Goal: Task Accomplishment & Management: Manage account settings

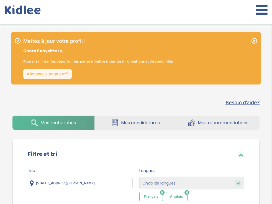
select select "start_date_desc"
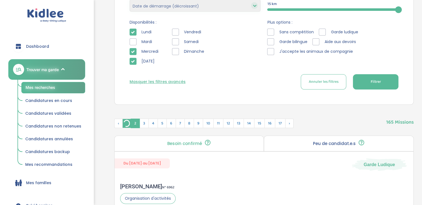
scroll to position [218, 0]
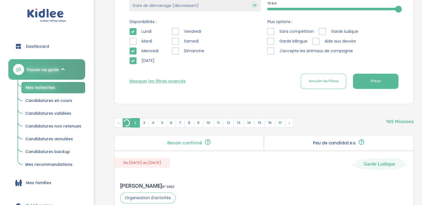
click at [272, 80] on span "Filtrer" at bounding box center [375, 81] width 10 height 6
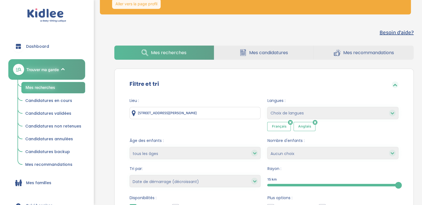
scroll to position [0, 0]
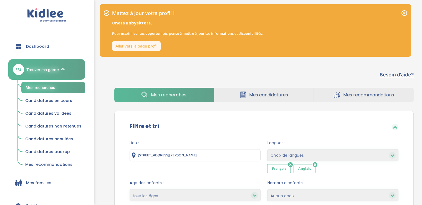
click at [153, 45] on link "Aller vers la page profil" at bounding box center [136, 46] width 49 height 10
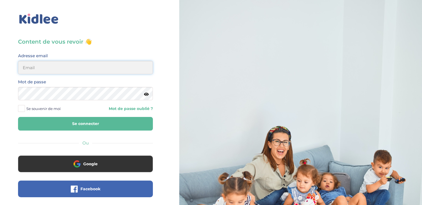
type input "picardlucie46@gmail.com"
click at [91, 126] on button "Se connecter" at bounding box center [85, 124] width 135 height 14
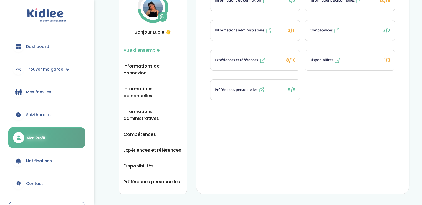
scroll to position [37, 0]
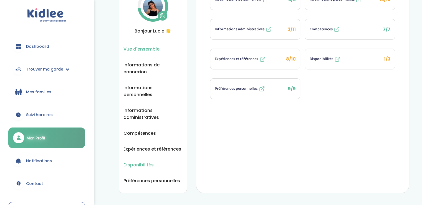
click at [135, 161] on span "Disponibilités" at bounding box center [138, 164] width 30 height 7
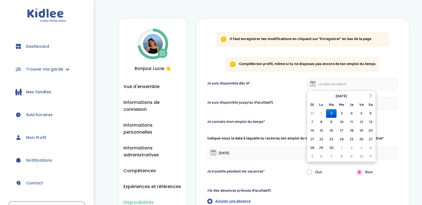
click at [333, 82] on input "text" at bounding box center [352, 84] width 91 height 12
click at [323, 130] on td "15" at bounding box center [321, 130] width 10 height 9
type input "15-09-2025"
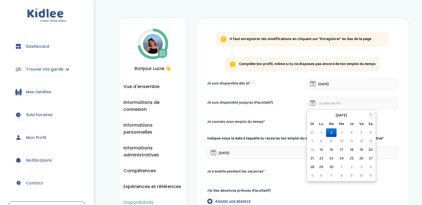
click at [328, 103] on input "text" at bounding box center [352, 103] width 91 height 12
click at [369, 113] on icon at bounding box center [370, 115] width 4 height 4
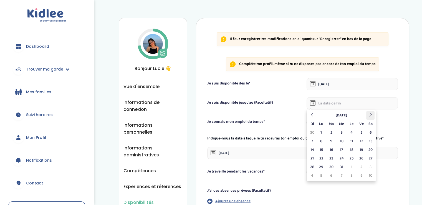
click at [369, 113] on icon at bounding box center [370, 115] width 4 height 4
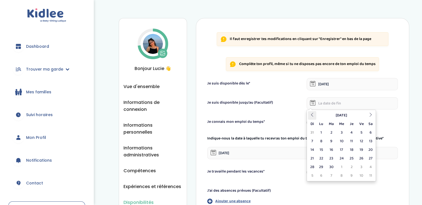
click at [312, 117] on th at bounding box center [312, 115] width 8 height 9
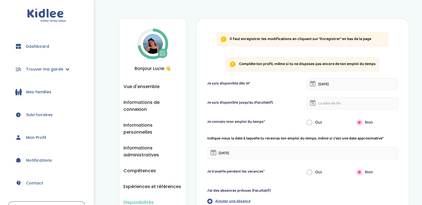
click at [288, 111] on form "Je suis disponible dès le* 15-09-2025 Je suis disponible jusqu'au (Facultatif) …" at bounding box center [302, 145] width 191 height 135
click at [308, 123] on input "radio" at bounding box center [310, 122] width 6 height 12
radio input "true"
radio input "false"
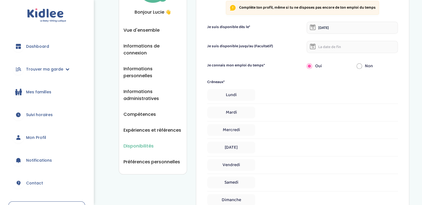
scroll to position [59, 0]
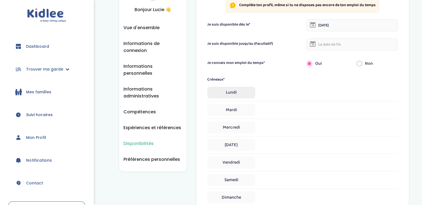
click at [244, 94] on span "Lundi" at bounding box center [231, 93] width 48 height 12
select select "1"
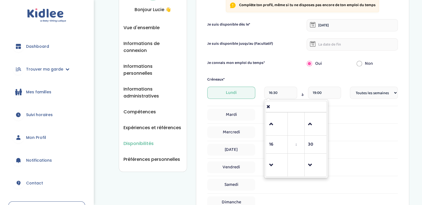
click at [277, 91] on input "16:30" at bounding box center [280, 93] width 33 height 12
drag, startPoint x: 279, startPoint y: 94, endPoint x: 257, endPoint y: 98, distance: 22.6
click at [257, 98] on div "Lundi 16:30 16 : 30 00 01 02 03 04 05 06 07 08 09 10 11 12 13 14 15 16 17 18 19…" at bounding box center [302, 95] width 191 height 16
click at [274, 127] on span at bounding box center [276, 124] width 15 height 15
click at [272, 165] on span at bounding box center [276, 165] width 15 height 15
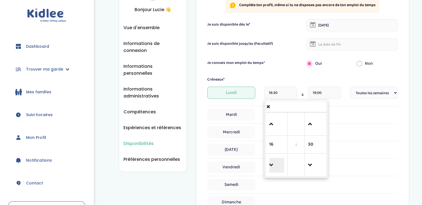
click at [272, 165] on span at bounding box center [276, 165] width 15 height 15
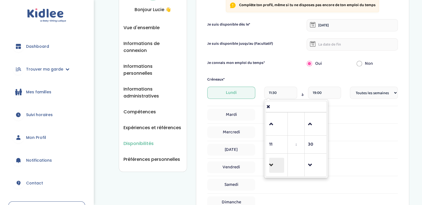
click at [272, 165] on span at bounding box center [276, 165] width 15 height 15
click at [268, 130] on td at bounding box center [277, 123] width 22 height 23
click at [273, 125] on span at bounding box center [276, 124] width 15 height 15
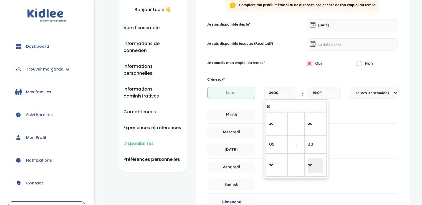
click at [311, 162] on span at bounding box center [315, 165] width 15 height 15
click at [309, 122] on span at bounding box center [315, 124] width 15 height 15
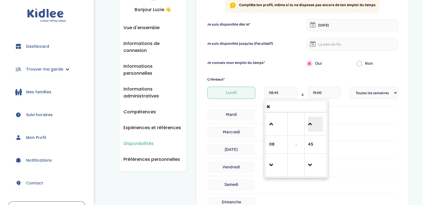
click at [309, 122] on span at bounding box center [315, 124] width 15 height 15
type input "09:00"
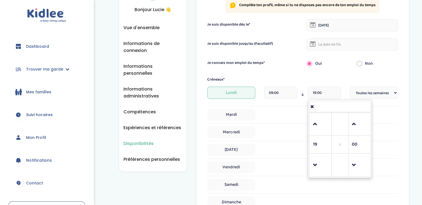
click at [325, 89] on input "19:00" at bounding box center [324, 93] width 33 height 12
click at [319, 157] on link at bounding box center [320, 165] width 16 height 20
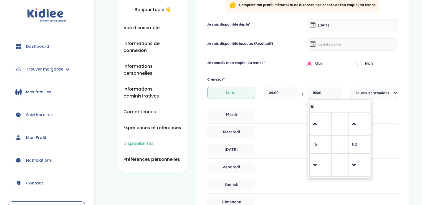
click at [319, 157] on link at bounding box center [320, 165] width 16 height 20
click at [317, 128] on span at bounding box center [320, 124] width 15 height 15
type input "15:00"
click at [365, 93] on select "Fréquence Toutes les semaines Toutes les 2 semaines Tous les mois" at bounding box center [374, 93] width 48 height 12
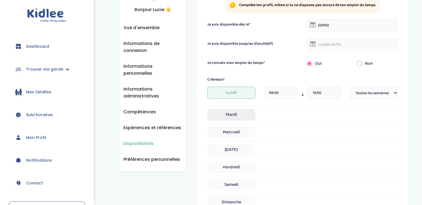
click at [227, 113] on span "Mardi" at bounding box center [231, 115] width 48 height 12
select select "1"
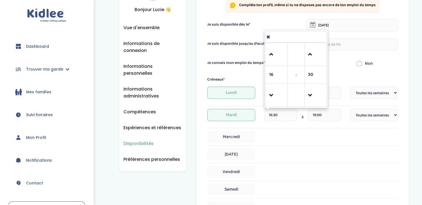
click at [279, 115] on input "16:30" at bounding box center [280, 115] width 33 height 12
click at [274, 52] on span at bounding box center [276, 54] width 15 height 15
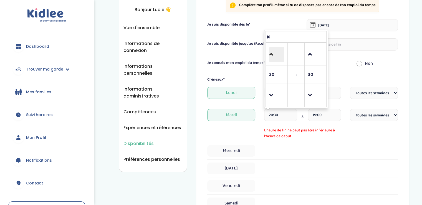
click at [274, 52] on span at bounding box center [276, 54] width 15 height 15
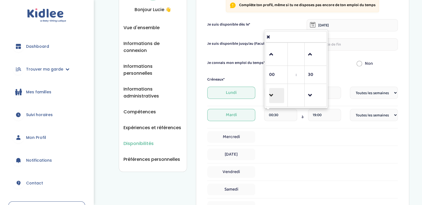
click at [274, 93] on span at bounding box center [276, 95] width 15 height 15
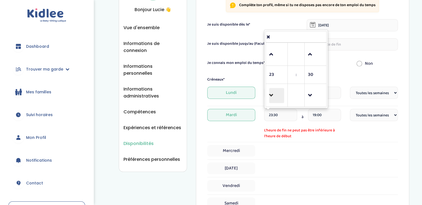
click at [274, 93] on span at bounding box center [276, 95] width 15 height 15
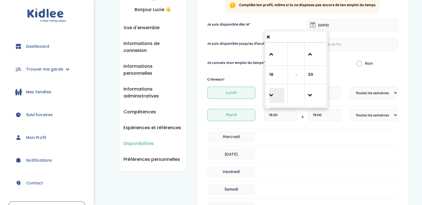
click at [274, 93] on span at bounding box center [276, 95] width 15 height 15
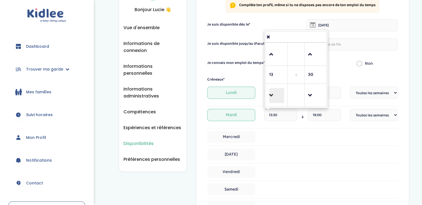
click at [274, 93] on span at bounding box center [276, 95] width 15 height 15
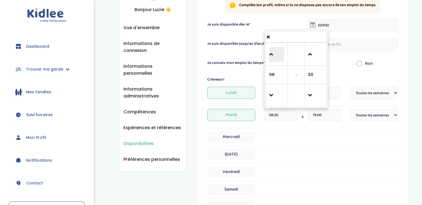
click at [274, 59] on span at bounding box center [276, 54] width 15 height 15
click at [305, 51] on td at bounding box center [316, 54] width 22 height 23
click at [310, 97] on span at bounding box center [315, 95] width 15 height 15
type input "09:00"
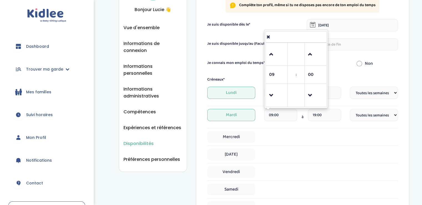
click at [330, 118] on input "19:00" at bounding box center [324, 115] width 33 height 12
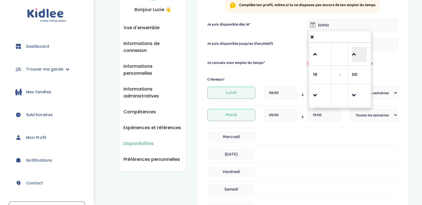
click at [355, 53] on span at bounding box center [359, 54] width 15 height 15
click at [359, 49] on span at bounding box center [359, 54] width 15 height 15
type input "19:30"
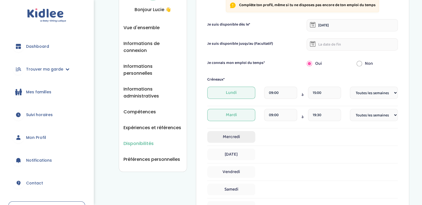
click at [247, 138] on span "Mercredi" at bounding box center [231, 137] width 48 height 12
select select "1"
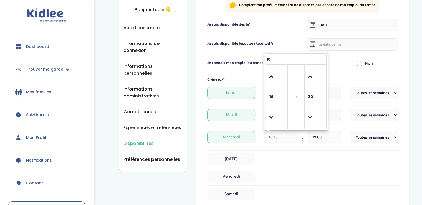
click at [277, 137] on input "16:30" at bounding box center [280, 137] width 33 height 12
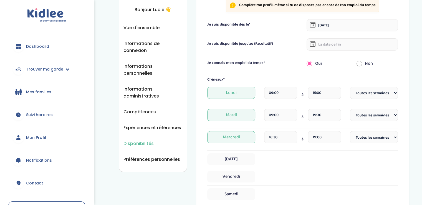
click at [246, 138] on span "Mercredi" at bounding box center [231, 137] width 48 height 12
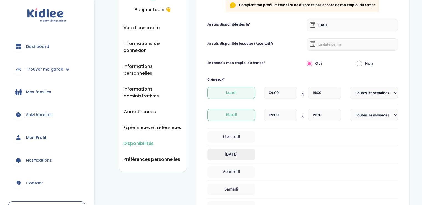
click at [239, 153] on span "Jeudi" at bounding box center [231, 154] width 48 height 12
select select "1"
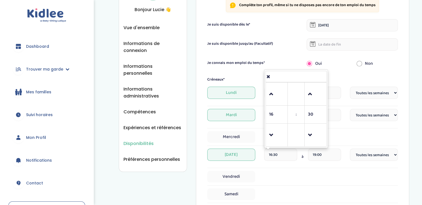
click at [283, 153] on input "16:30" at bounding box center [280, 154] width 33 height 12
click at [274, 96] on span at bounding box center [276, 94] width 15 height 15
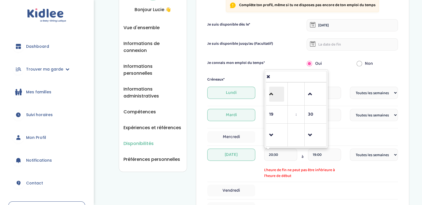
click at [274, 96] on span at bounding box center [276, 94] width 15 height 15
click at [275, 140] on span at bounding box center [276, 135] width 15 height 15
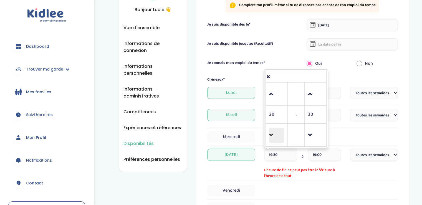
click at [275, 140] on span at bounding box center [276, 135] width 15 height 15
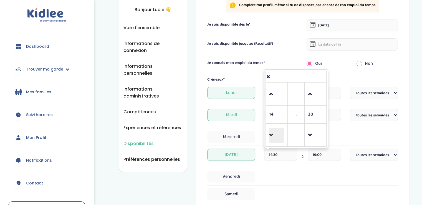
click at [275, 140] on span at bounding box center [276, 135] width 15 height 15
click at [313, 132] on span at bounding box center [315, 135] width 15 height 15
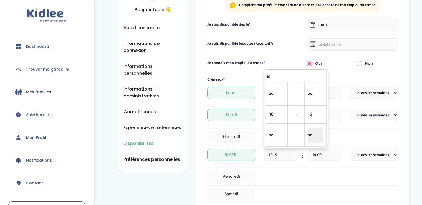
click at [313, 132] on span at bounding box center [315, 135] width 15 height 15
type input "10:00"
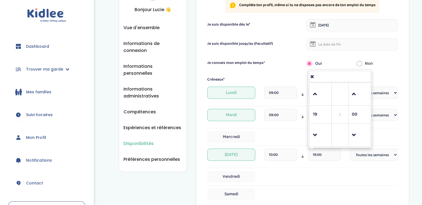
click at [318, 151] on input "19:00" at bounding box center [324, 154] width 33 height 12
click at [314, 137] on span at bounding box center [320, 135] width 15 height 15
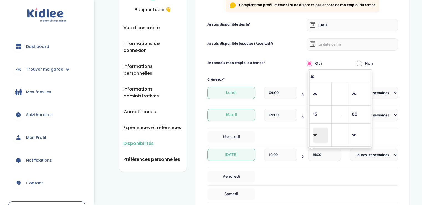
click at [314, 137] on span at bounding box center [320, 135] width 15 height 15
click at [319, 97] on span at bounding box center [320, 94] width 15 height 15
type input "13:00"
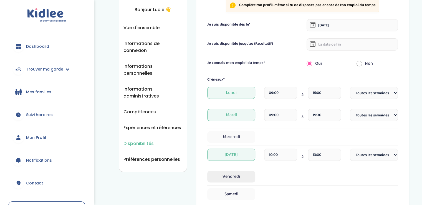
click at [241, 176] on span "Vendredi" at bounding box center [231, 177] width 48 height 12
select select "1"
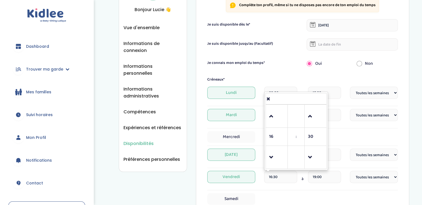
click at [271, 177] on input "16:30" at bounding box center [280, 177] width 33 height 12
click at [269, 155] on link at bounding box center [277, 157] width 16 height 20
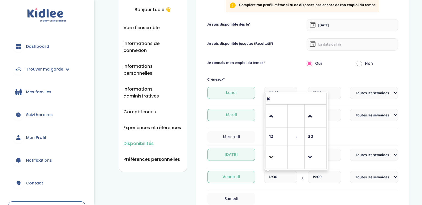
click at [269, 155] on link at bounding box center [277, 157] width 16 height 20
click at [312, 156] on span at bounding box center [315, 157] width 15 height 15
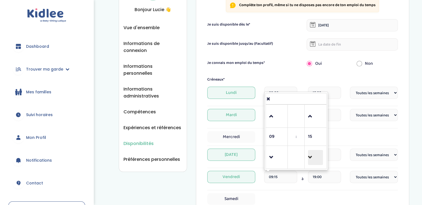
type input "09:00"
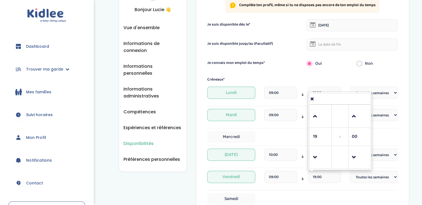
click at [314, 171] on input "19:00" at bounding box center [324, 177] width 33 height 12
click at [315, 151] on span at bounding box center [320, 157] width 15 height 15
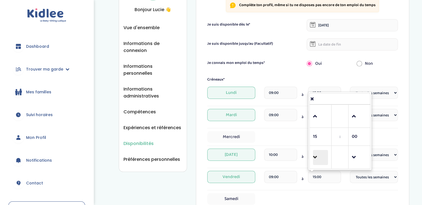
click at [315, 151] on span at bounding box center [320, 157] width 15 height 15
click at [316, 111] on span at bounding box center [320, 116] width 15 height 15
type input "15:00"
click at [287, 187] on div "Vendredi 09:00 à 15:00 Fréquence Toutes les semaines Toutes les 2 semaines Tous…" at bounding box center [302, 180] width 191 height 19
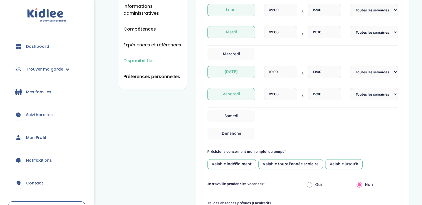
scroll to position [142, 0]
click at [246, 118] on span "Samedi" at bounding box center [231, 116] width 48 height 12
select select "1"
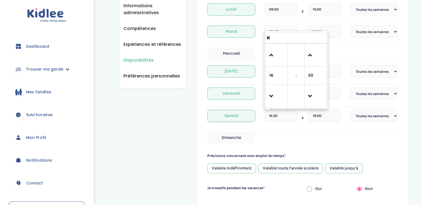
click at [275, 117] on input "16:30" at bounding box center [280, 116] width 33 height 12
click at [268, 93] on td at bounding box center [277, 96] width 22 height 23
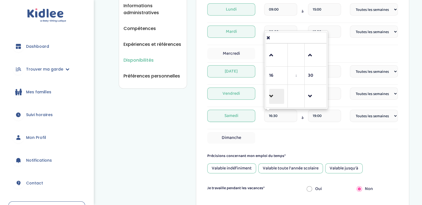
click at [273, 93] on span at bounding box center [276, 96] width 15 height 15
click at [272, 60] on span at bounding box center [276, 55] width 15 height 15
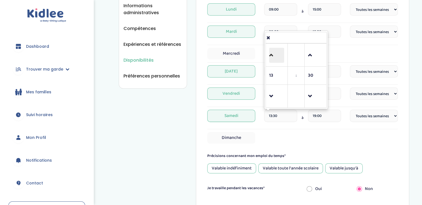
click at [272, 60] on span at bounding box center [276, 55] width 15 height 15
click at [313, 92] on span at bounding box center [315, 96] width 15 height 15
type input "15:00"
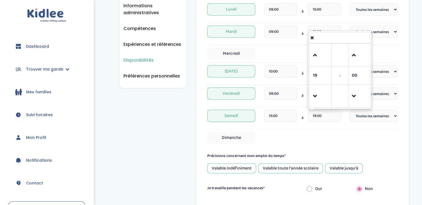
click at [320, 116] on input "19:00" at bounding box center [324, 116] width 33 height 12
click at [320, 55] on span at bounding box center [320, 55] width 15 height 15
type input "20:00"
click at [368, 117] on select "Fréquence Toutes les semaines Toutes les 2 semaines Tous les mois" at bounding box center [374, 116] width 48 height 12
select select "4"
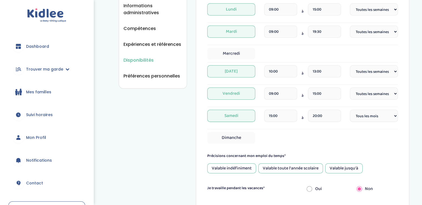
click at [350, 110] on select "Fréquence Toutes les semaines Toutes les 2 semaines Tous les mois" at bounding box center [374, 116] width 48 height 12
click at [224, 135] on span "Dimanche" at bounding box center [231, 138] width 48 height 12
select select "1"
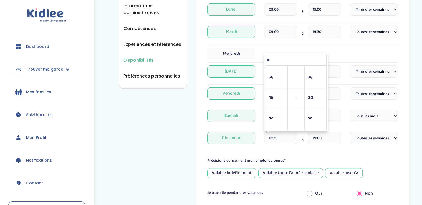
click at [280, 135] on input "16:30" at bounding box center [280, 138] width 33 height 12
click at [273, 84] on span at bounding box center [276, 77] width 15 height 15
click at [273, 120] on span at bounding box center [276, 118] width 15 height 15
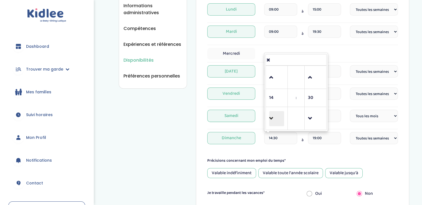
click at [273, 120] on span at bounding box center [276, 118] width 15 height 15
click at [271, 117] on span at bounding box center [276, 118] width 15 height 15
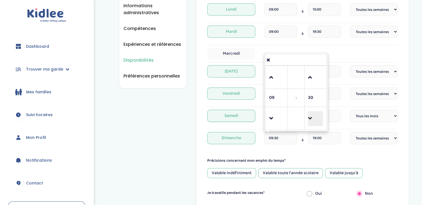
click at [314, 115] on span at bounding box center [315, 118] width 15 height 15
click at [280, 75] on span at bounding box center [276, 77] width 15 height 15
type input "10:00"
click at [319, 137] on input "19:00" at bounding box center [324, 138] width 33 height 12
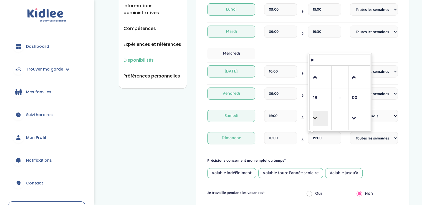
click at [317, 125] on span at bounding box center [320, 118] width 15 height 15
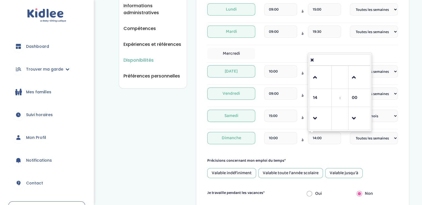
click at [317, 128] on td at bounding box center [321, 118] width 22 height 23
click at [315, 119] on span at bounding box center [320, 118] width 15 height 15
type input "13:00"
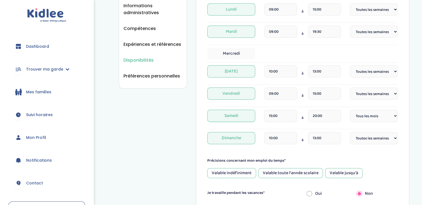
click at [363, 141] on select "Fréquence Toutes les semaines Toutes les 2 semaines Tous les mois" at bounding box center [374, 138] width 48 height 12
select select "4"
click at [350, 132] on select "Fréquence Toutes les semaines Toutes les 2 semaines Tous les mois" at bounding box center [374, 138] width 48 height 12
click at [274, 175] on div "Valable toute l'année scolaire" at bounding box center [290, 173] width 65 height 10
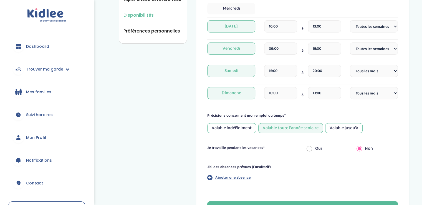
scroll to position [187, 0]
click at [309, 148] on input "radio" at bounding box center [310, 148] width 6 height 12
radio input "true"
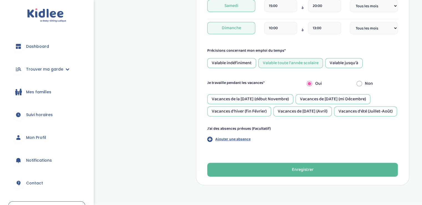
scroll to position [252, 0]
click at [358, 83] on input "radio" at bounding box center [359, 83] width 6 height 12
radio input "true"
radio input "false"
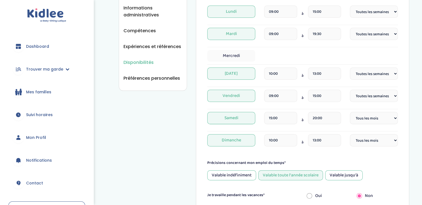
scroll to position [139, 0]
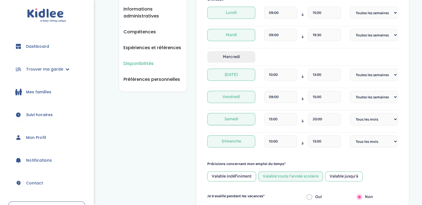
click at [246, 57] on span "Mercredi" at bounding box center [231, 57] width 48 height 12
select select "1"
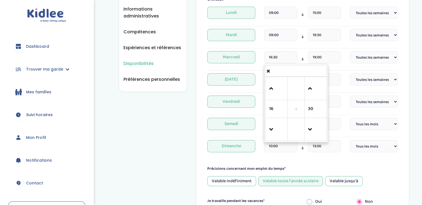
click at [283, 60] on input "16:30" at bounding box center [280, 57] width 33 height 12
click at [255, 55] on span "Mercredi" at bounding box center [231, 57] width 48 height 12
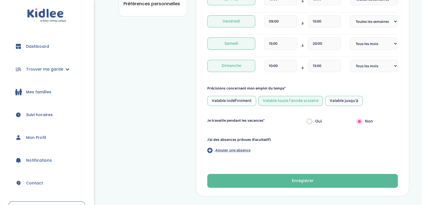
scroll to position [214, 0]
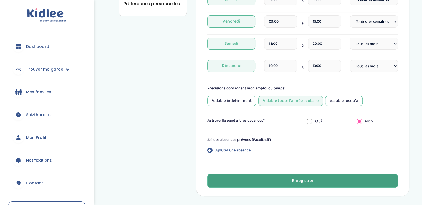
click at [248, 181] on button "Enregistrer" at bounding box center [302, 181] width 191 height 14
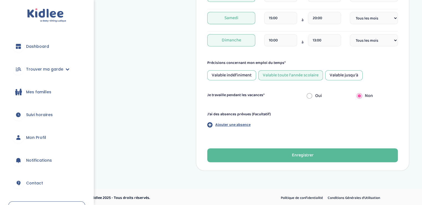
scroll to position [241, 0]
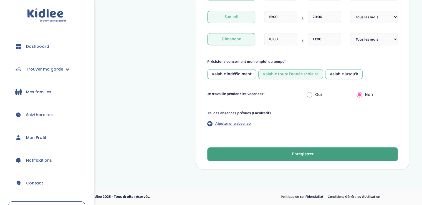
click at [239, 149] on button "Enregistrer" at bounding box center [302, 154] width 191 height 14
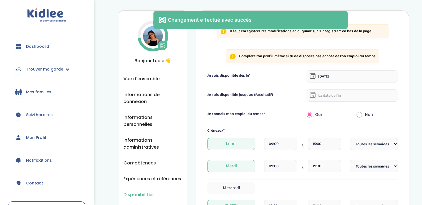
scroll to position [0, 0]
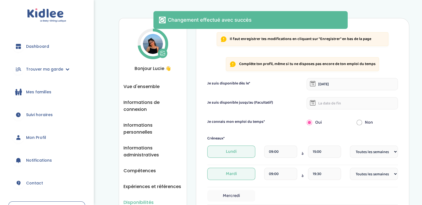
click at [141, 166] on ul "Vue d'ensemble Informations de connexion Informations personnelles Informations…" at bounding box center [152, 152] width 59 height 138
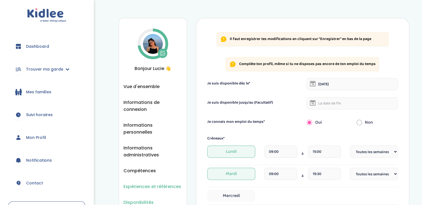
click at [141, 183] on span "Expériences et références" at bounding box center [152, 186] width 58 height 7
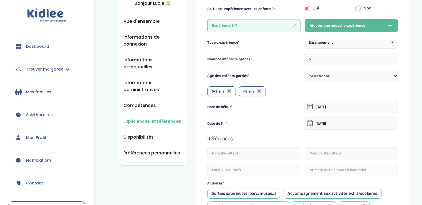
scroll to position [65, 0]
click at [323, 42] on span "Enseignement" at bounding box center [321, 42] width 24 height 6
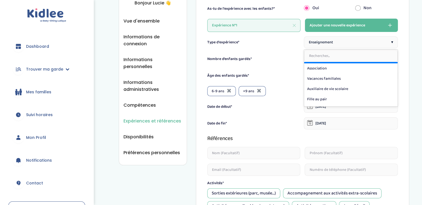
scroll to position [89, 0]
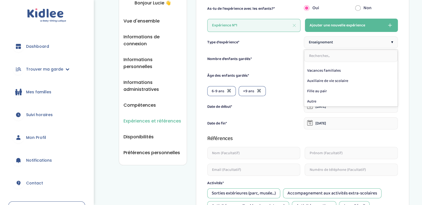
click at [272, 69] on div "Âge des enfants gardés* Sélectionne 3-6 ans 6-9 ans +9 ans" at bounding box center [302, 75] width 191 height 12
click at [335, 75] on select "Sélectionne 3-6 ans 6-9 ans +9 ans" at bounding box center [351, 75] width 94 height 12
click at [287, 81] on div "Type d'expérience* Enseignement ▾ Nombre d’enfants gardés* 5 Âge des enfants ga…" at bounding box center [302, 174] width 191 height 277
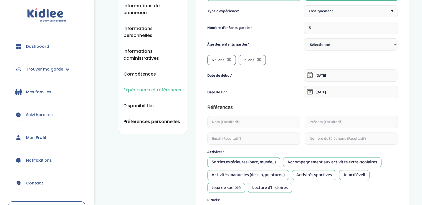
scroll to position [99, 0]
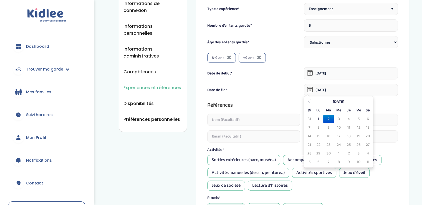
click at [322, 90] on input "01-06-2025" at bounding box center [351, 90] width 94 height 12
click at [312, 102] on th at bounding box center [309, 101] width 8 height 9
click at [360, 152] on td "29" at bounding box center [359, 153] width 10 height 9
type input "29-08-2025"
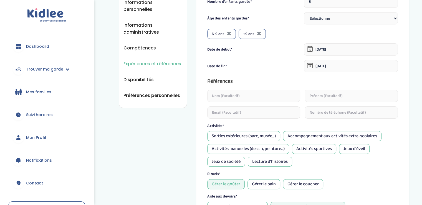
scroll to position [124, 0]
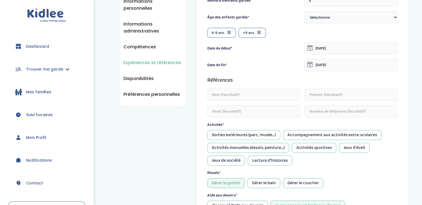
click at [257, 90] on input "text" at bounding box center [253, 95] width 93 height 12
click at [272, 77] on div "Références" at bounding box center [302, 79] width 191 height 9
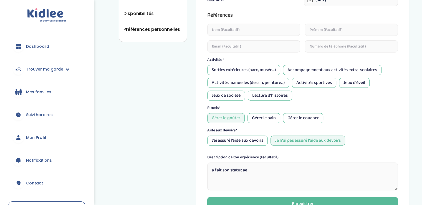
scroll to position [189, 0]
click at [241, 115] on div "Gérer le goûter" at bounding box center [225, 118] width 37 height 10
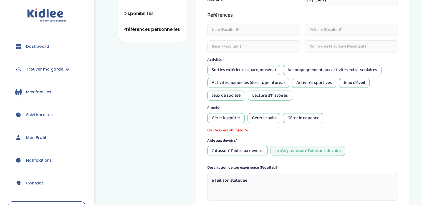
click at [238, 117] on div "Gérer le goûter" at bounding box center [225, 118] width 37 height 10
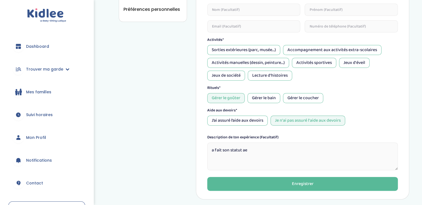
scroll to position [209, 0]
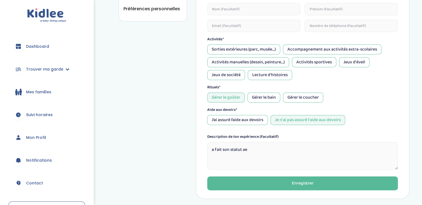
click at [256, 122] on div "J’ai assuré l’aide aux devoirs" at bounding box center [237, 120] width 60 height 10
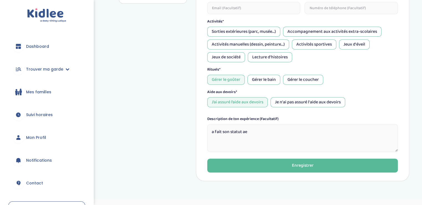
scroll to position [227, 0]
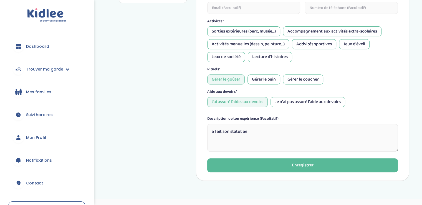
click at [252, 135] on textarea "a fait son statut ae" at bounding box center [302, 138] width 191 height 28
click at [251, 134] on textarea "a fait son statut ae" at bounding box center [302, 138] width 191 height 28
drag, startPoint x: 251, startPoint y: 134, endPoint x: 248, endPoint y: 132, distance: 3.9
click at [248, 132] on textarea "a fait son statut ae" at bounding box center [302, 138] width 191 height 28
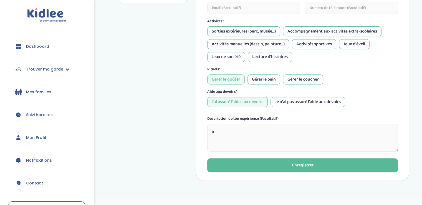
type textarea "a"
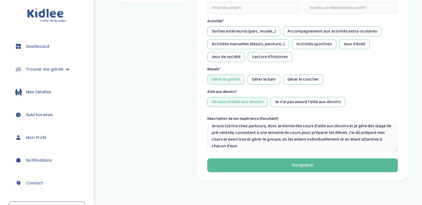
scroll to position [6, 0]
click at [312, 129] on textarea "Je suis tutrice chez parkours, donc je donne des cours d'aide aux devoirs et je…" at bounding box center [302, 138] width 191 height 28
click at [359, 131] on textarea "Je suis tutrice chez parkours, donc je donne des cours d'aide aux devoirs et je…" at bounding box center [302, 138] width 191 height 28
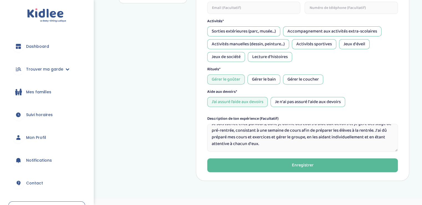
click at [242, 136] on textarea "Je suis tutrice chez parkours, donc je donne des cours d'aide aux devoirs et je…" at bounding box center [302, 138] width 191 height 28
click at [297, 136] on textarea "Je suis tutrice chez parkours, donc je donne des cours d'aide aux devoirs et je…" at bounding box center [302, 138] width 191 height 28
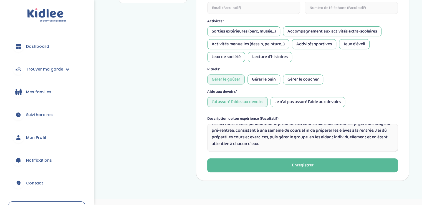
click at [323, 136] on textarea "Je suis tutrice chez parkours, donc je donne des cours d'aide aux devoirs et je…" at bounding box center [302, 138] width 191 height 28
click at [321, 136] on textarea "Je suis tutrice chez parkours, donc je donne des cours d'aide aux devoirs et je…" at bounding box center [302, 138] width 191 height 28
drag, startPoint x: 334, startPoint y: 145, endPoint x: 346, endPoint y: 136, distance: 14.7
click at [346, 136] on textarea "Je suis tutrice chez parkours, donc je donne des cours d'aide aux devoirs et je…" at bounding box center [302, 138] width 191 height 28
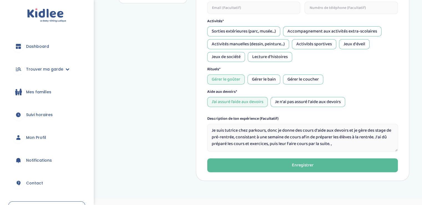
scroll to position [1, 0]
click at [239, 143] on textarea "Je suis tutrice chez parkours, donc je donne des cours d'aide aux devoirs et je…" at bounding box center [302, 138] width 191 height 28
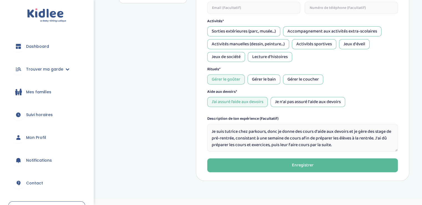
click at [265, 139] on textarea "Je suis tutrice chez parkours, donc je donne des cours d'aide aux devoirs et je…" at bounding box center [302, 138] width 191 height 28
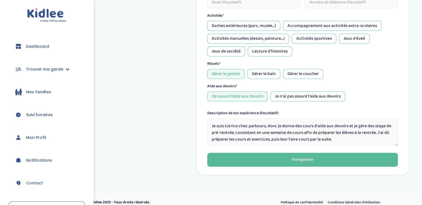
scroll to position [1, 0]
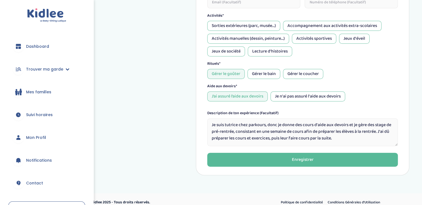
click at [345, 139] on textarea "Je suis tutrice chez parkours, donc je donne des cours d'aide aux devoirs et je…" at bounding box center [302, 132] width 191 height 28
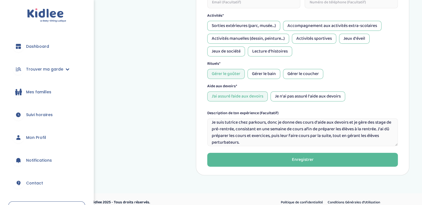
click at [347, 136] on textarea "Je suis tutrice chez parkours, donc je donne des cours d'aide aux devoirs et je…" at bounding box center [302, 132] width 191 height 28
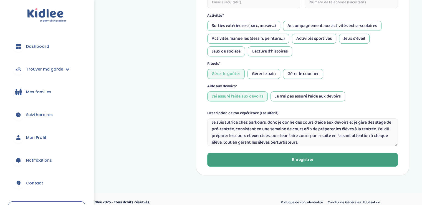
type textarea "Je suis tutrice chez parkours, donc je donne des cours d'aide aux devoirs et je…"
click at [287, 157] on button "Enregistrer" at bounding box center [302, 160] width 191 height 14
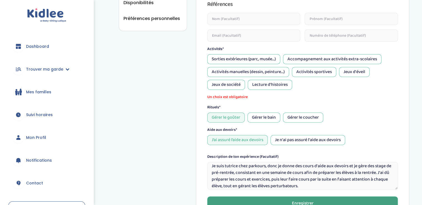
scroll to position [205, 0]
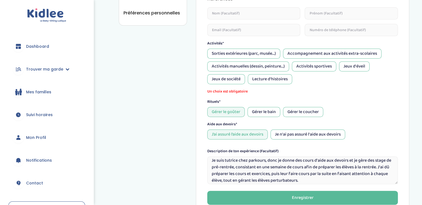
click at [323, 55] on div "Accompagnement aux activités extra-scolaires" at bounding box center [332, 54] width 98 height 10
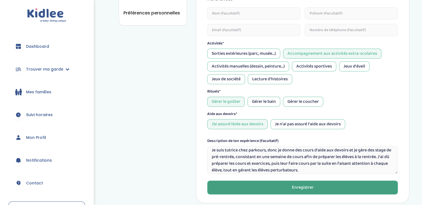
click at [263, 189] on button "Enregistrer" at bounding box center [302, 187] width 191 height 14
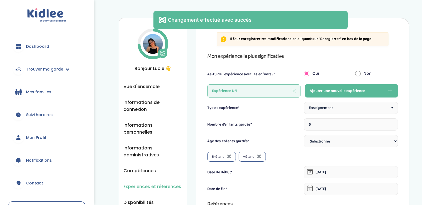
scroll to position [66, 0]
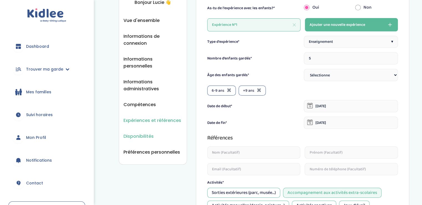
click at [142, 133] on span "Disponibilités" at bounding box center [138, 136] width 30 height 7
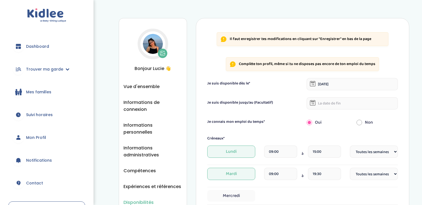
select select "1"
select select "4"
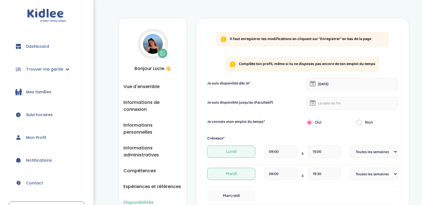
select select "4"
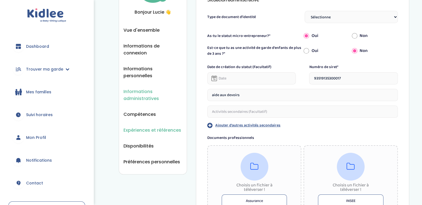
scroll to position [57, 0]
click at [147, 158] on span "Préférences personnelles" at bounding box center [151, 161] width 57 height 7
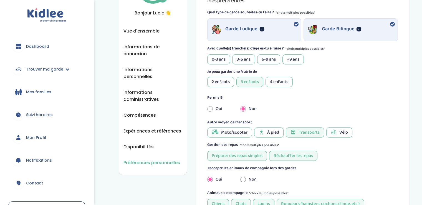
scroll to position [57, 0]
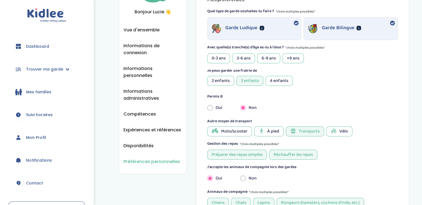
click at [266, 82] on div "4 enfants" at bounding box center [279, 81] width 27 height 10
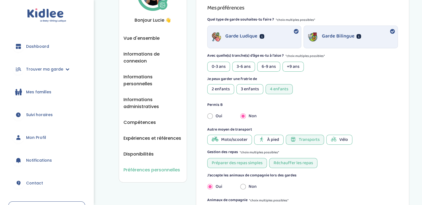
scroll to position [47, 0]
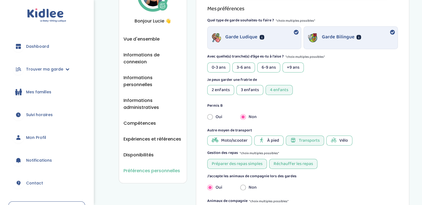
click at [223, 65] on div "0-3 ans" at bounding box center [218, 67] width 23 height 10
click at [238, 68] on div "3-6 ans" at bounding box center [243, 67] width 23 height 10
click at [266, 68] on div "6-9 ans" at bounding box center [268, 67] width 23 height 10
click at [303, 68] on div "+9 ans" at bounding box center [292, 67] width 21 height 10
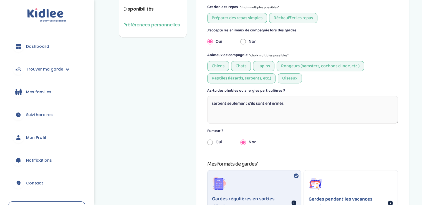
scroll to position [194, 0]
click at [286, 103] on textarea "serpent seulement s'ils sont enfermés" at bounding box center [302, 109] width 191 height 28
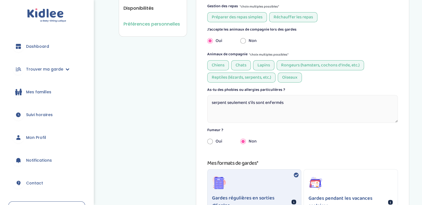
click at [286, 103] on textarea "serpent seulement s'ils sont enfermés" at bounding box center [302, 109] width 191 height 28
click at [290, 99] on textarea "serpent seulement s'ils sont enfermés" at bounding box center [302, 109] width 191 height 28
click at [292, 102] on textarea "serpent seulement s'ils sont enfermés, areignées" at bounding box center [302, 109] width 191 height 28
click at [309, 103] on textarea "serpent seulement s'ils sont enfermés, araignées" at bounding box center [302, 109] width 191 height 28
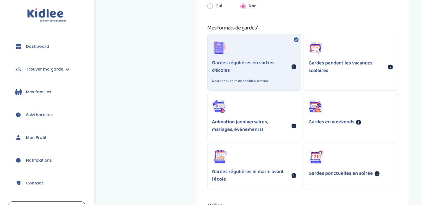
scroll to position [329, 0]
type textarea "serpent seulement s'ils sont enfermés, araignées."
click at [255, 122] on p "Animation (anniversaires, mariages, événements)" at bounding box center [251, 125] width 78 height 15
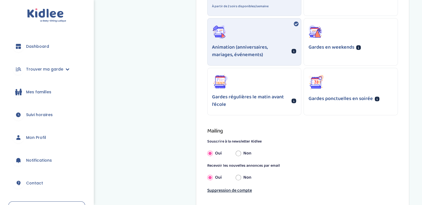
scroll to position [410, 0]
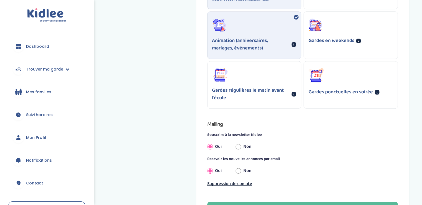
click at [330, 91] on p "Gardes ponctuelles en soirée" at bounding box center [340, 91] width 64 height 7
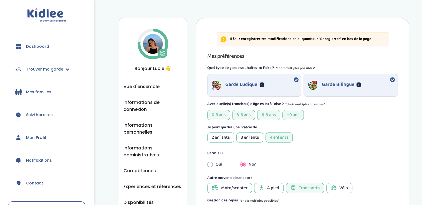
scroll to position [0, 0]
click at [209, 165] on input "radio" at bounding box center [210, 164] width 6 height 12
radio input "true"
radio input "false"
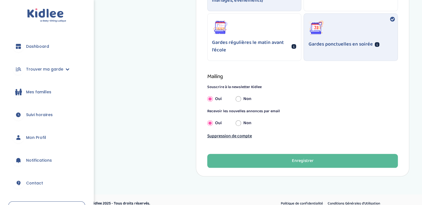
scroll to position [489, 0]
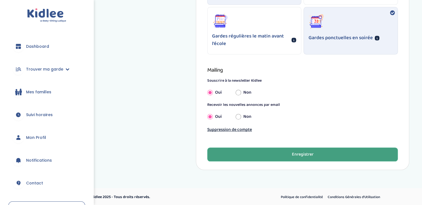
click at [268, 153] on button "Enregistrer" at bounding box center [302, 154] width 191 height 14
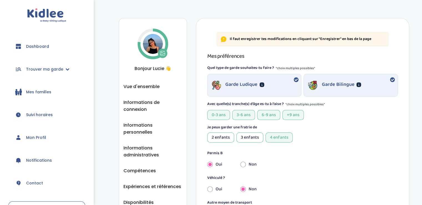
scroll to position [24, 0]
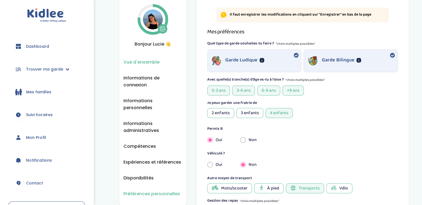
click at [143, 62] on span "Vue d'ensemble" at bounding box center [141, 62] width 36 height 7
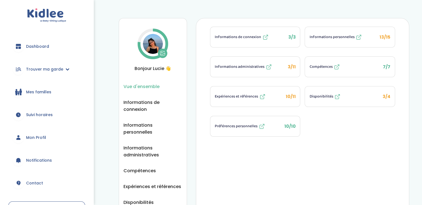
click at [261, 66] on span "Informations administratives" at bounding box center [240, 67] width 50 height 6
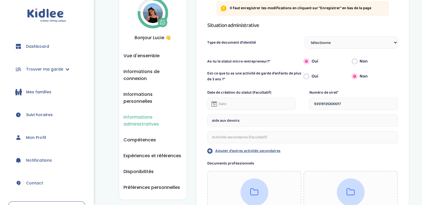
scroll to position [36, 0]
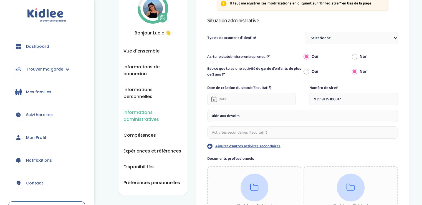
click at [138, 109] on span "Informations administratives" at bounding box center [152, 116] width 59 height 14
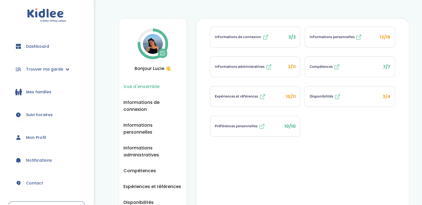
click at [333, 96] on div "Disponibilités" at bounding box center [324, 96] width 31 height 7
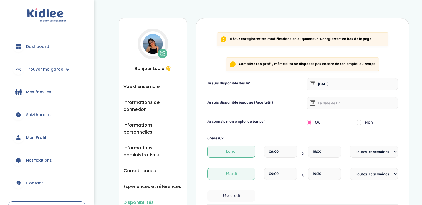
select select "1"
select select "4"
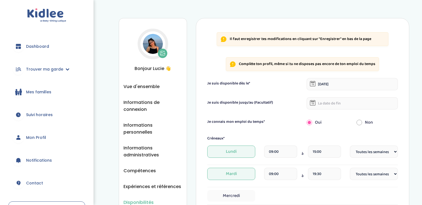
select select "4"
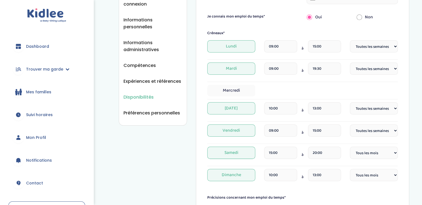
scroll to position [65, 0]
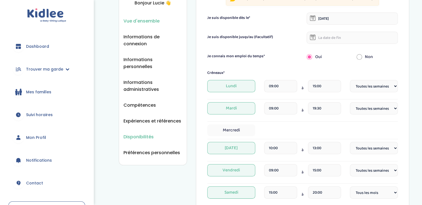
click at [154, 18] on span "Vue d'ensemble" at bounding box center [141, 20] width 36 height 7
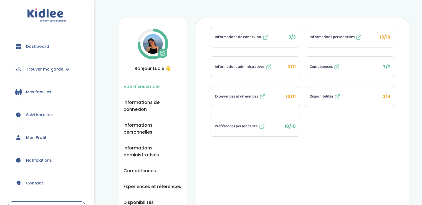
click at [344, 44] on button "Informations personnelles 13/15" at bounding box center [350, 37] width 90 height 20
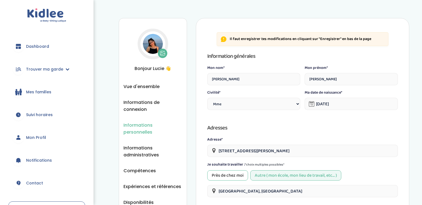
select select "1"
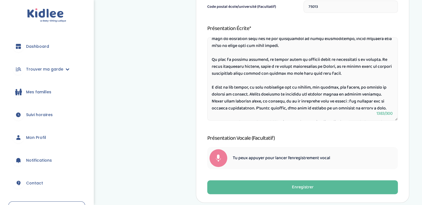
scroll to position [37, 0]
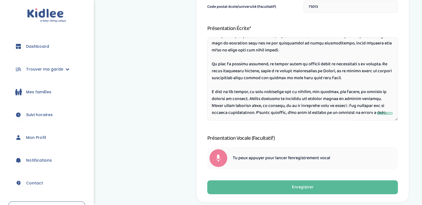
click at [290, 54] on textarea at bounding box center [302, 78] width 191 height 83
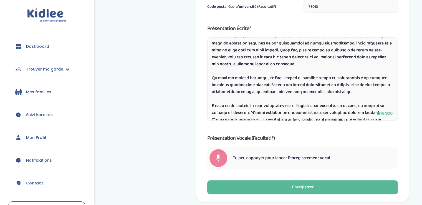
click at [295, 64] on textarea at bounding box center [302, 78] width 191 height 83
click at [301, 66] on textarea at bounding box center [302, 78] width 191 height 83
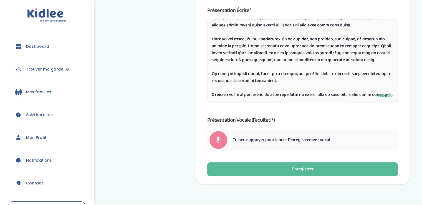
scroll to position [322, 0]
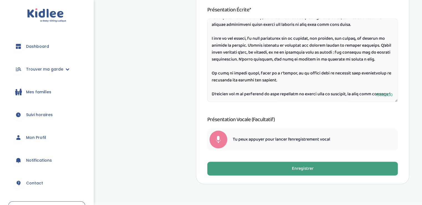
type textarea "Bonjour , Je m’appelle Lucie, j’ai 19 ans et je suis étudiante en Lettres et Ar…"
click at [228, 167] on button "Enregistrer" at bounding box center [302, 168] width 191 height 14
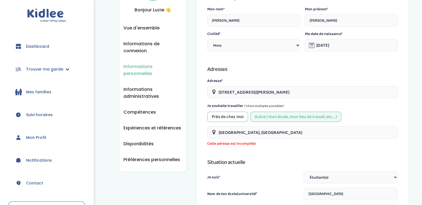
scroll to position [59, 0]
click at [236, 119] on div "Près de chez moi" at bounding box center [227, 116] width 41 height 10
click at [251, 136] on input "Paris, France" at bounding box center [302, 132] width 191 height 12
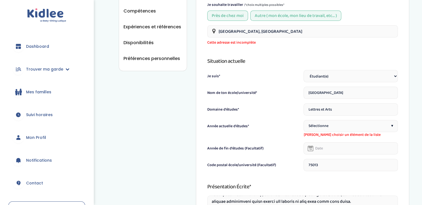
scroll to position [160, 0]
click at [323, 127] on span "Sélectionne" at bounding box center [318, 126] width 20 height 6
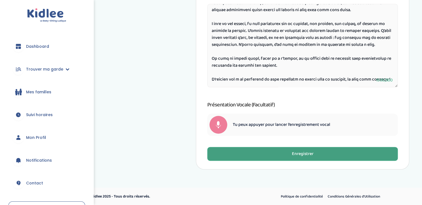
click at [272, 153] on button "Enregistrer" at bounding box center [302, 154] width 191 height 14
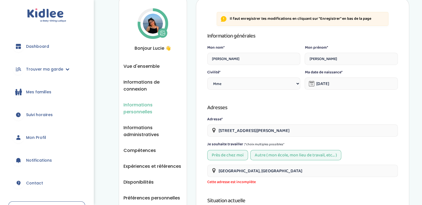
scroll to position [18, 0]
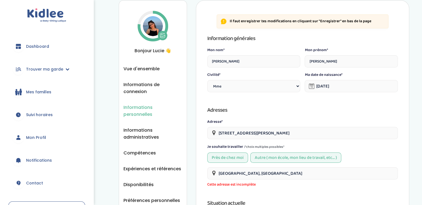
click at [247, 172] on input "Paris, France" at bounding box center [302, 173] width 191 height 12
drag, startPoint x: 247, startPoint y: 172, endPoint x: 199, endPoint y: 177, distance: 48.0
type input "université paris cité"
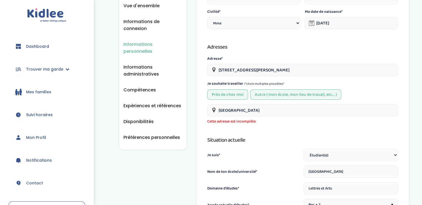
scroll to position [82, 0]
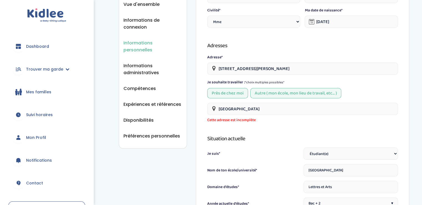
drag, startPoint x: 262, startPoint y: 107, endPoint x: 213, endPoint y: 114, distance: 49.6
click at [213, 114] on input "université paris cité" at bounding box center [302, 109] width 191 height 12
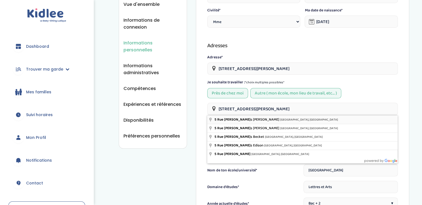
type input "5 Rue Thomas Mann, Paris, France"
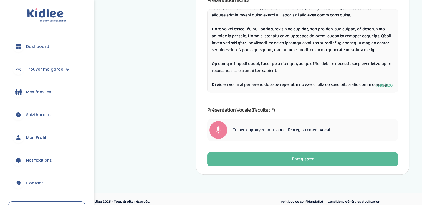
scroll to position [337, 0]
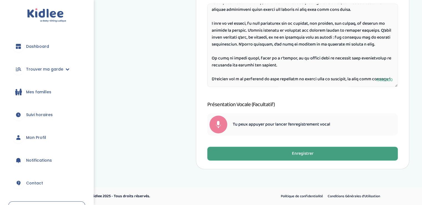
click at [290, 148] on button "Enregistrer" at bounding box center [302, 153] width 191 height 14
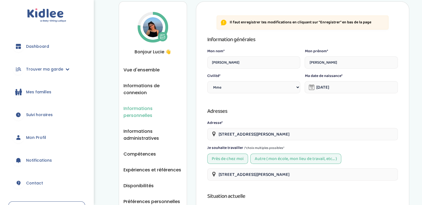
scroll to position [0, 0]
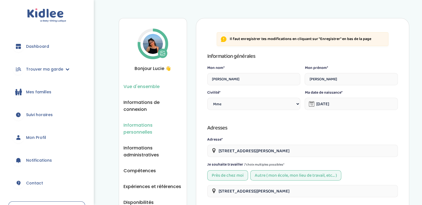
click at [149, 87] on span "Vue d'ensemble" at bounding box center [141, 86] width 36 height 7
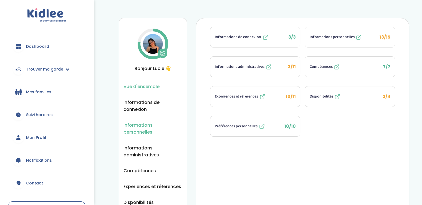
click at [151, 125] on span "Informations personnelles" at bounding box center [152, 129] width 59 height 14
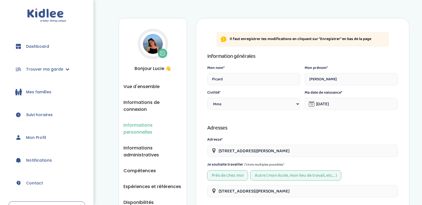
select select "1"
click at [143, 144] on span "Informations administratives" at bounding box center [152, 151] width 59 height 14
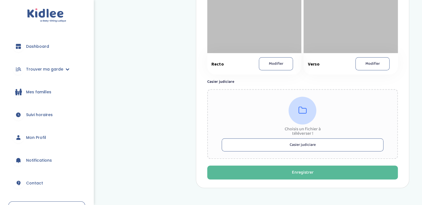
scroll to position [363, 0]
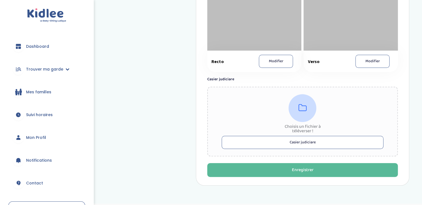
click at [302, 142] on button "Casier judiciare" at bounding box center [303, 142] width 162 height 13
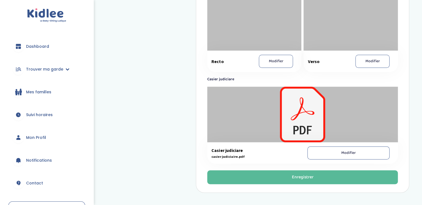
click at [305, 118] on div at bounding box center [302, 114] width 191 height 55
drag, startPoint x: 219, startPoint y: 122, endPoint x: 207, endPoint y: 144, distance: 25.3
click at [207, 144] on div "Casier judiciare casier judiciaire.pdf Modifier" at bounding box center [302, 125] width 191 height 77
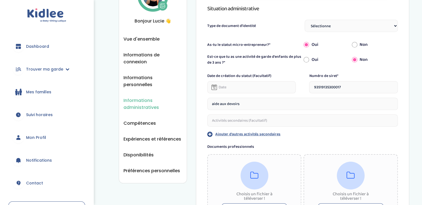
scroll to position [50, 0]
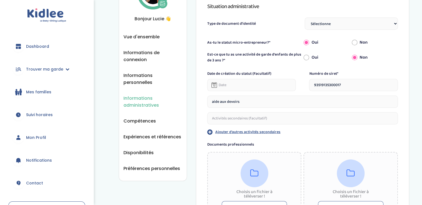
click at [352, 27] on select "Sélectionne Carte d'identité française ou Passeport français daté de moins de 5…" at bounding box center [351, 23] width 93 height 12
select select "Carte d'identité française ou Passeport français daté de moins de 5 ans"
click at [305, 17] on select "Sélectionne Carte d'identité française ou Passeport français daté de moins de 5…" at bounding box center [351, 23] width 93 height 12
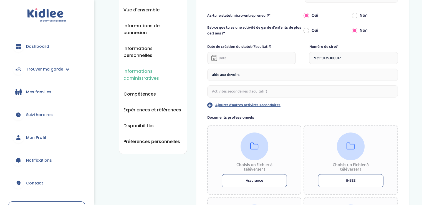
scroll to position [77, 0]
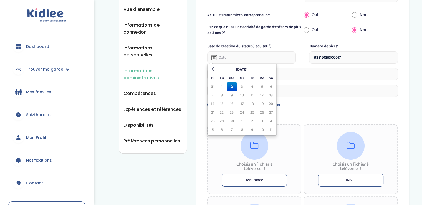
click at [260, 57] on input "text" at bounding box center [251, 57] width 89 height 12
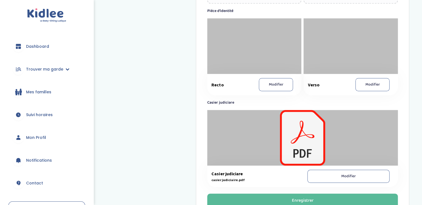
scroll to position [385, 0]
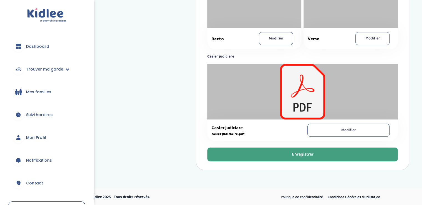
click at [246, 159] on button "Enregistrer" at bounding box center [302, 154] width 191 height 14
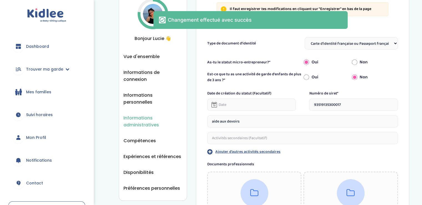
scroll to position [0, 0]
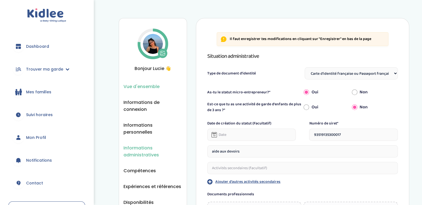
click at [146, 84] on span "Vue d'ensemble" at bounding box center [141, 86] width 36 height 7
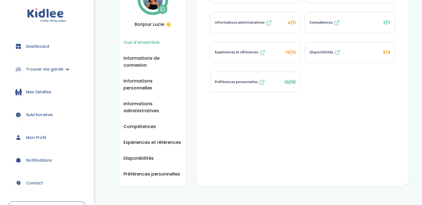
scroll to position [52, 0]
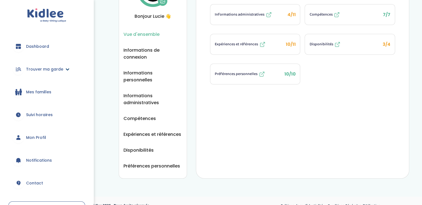
click at [54, 65] on link "Trouver ma garde" at bounding box center [46, 69] width 77 height 20
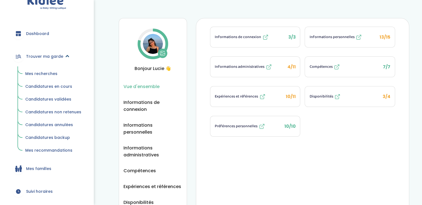
scroll to position [13, 0]
click at [43, 69] on link "Mes recherches" at bounding box center [53, 73] width 64 height 11
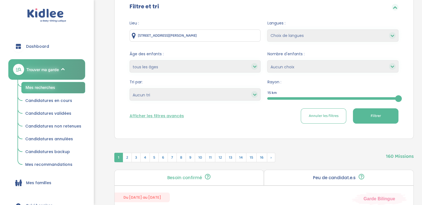
scroll to position [72, 0]
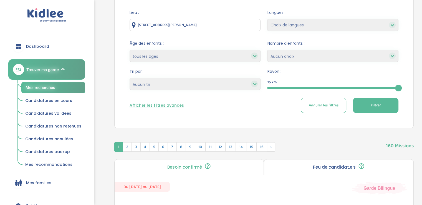
click at [159, 81] on select "Heures par semaine (croissant) Heures par semaine (décroissant) Date de démarra…" at bounding box center [195, 84] width 131 height 12
click at [158, 85] on select "Heures par semaine (croissant) Heures par semaine (décroissant) Date de démarra…" at bounding box center [195, 84] width 131 height 12
click at [297, 22] on select "Choix de langues Allemand Anglais Arabe Espagnol Grec Italien Russe Français Co…" at bounding box center [332, 25] width 131 height 12
select select "2"
click at [267, 19] on select "Choix de langues Allemand Anglais Arabe Espagnol Grec Italien Russe Français Co…" at bounding box center [332, 25] width 131 height 12
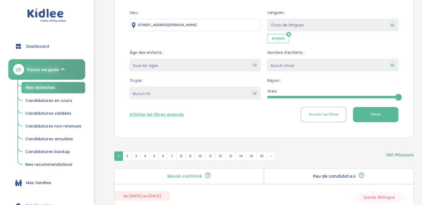
click at [295, 28] on select "Choix de langues Allemand Anglais Arabe Espagnol Grec Italien Russe Français Co…" at bounding box center [332, 25] width 131 height 12
select select "12"
click at [267, 19] on select "Choix de langues Allemand Anglais Arabe Espagnol Grec Italien Russe Français Co…" at bounding box center [332, 25] width 131 height 12
select select
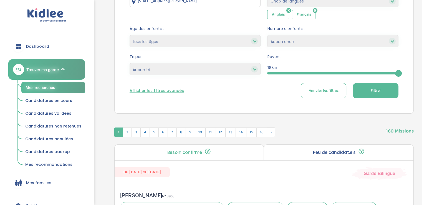
scroll to position [96, 0]
click at [172, 91] on button "Afficher les filtres avancés" at bounding box center [157, 90] width 54 height 6
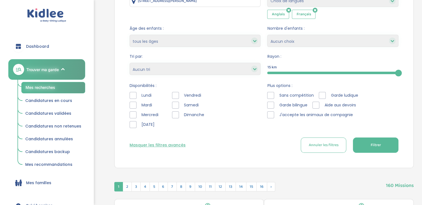
click at [149, 95] on span "Lundi" at bounding box center [146, 95] width 15 height 6
click at [132, 92] on div at bounding box center [133, 95] width 7 height 7
click at [133, 113] on div at bounding box center [133, 114] width 7 height 7
click at [133, 127] on div at bounding box center [133, 124] width 7 height 7
click at [367, 140] on button "Filtrer" at bounding box center [375, 144] width 45 height 15
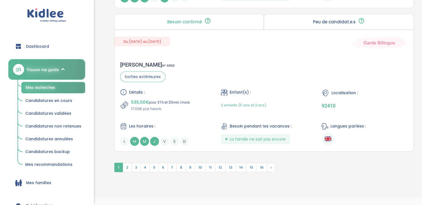
scroll to position [1580, 0]
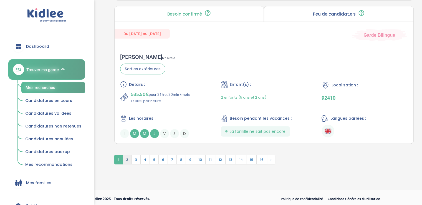
click at [129, 156] on span "2" at bounding box center [127, 159] width 9 height 9
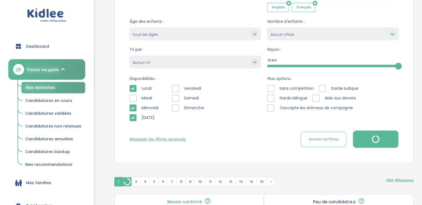
scroll to position [110, 0]
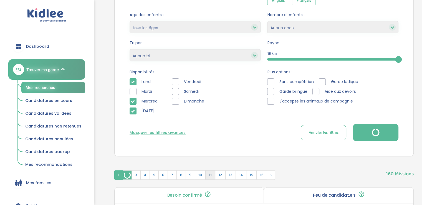
click at [213, 174] on span "11" at bounding box center [210, 174] width 10 height 9
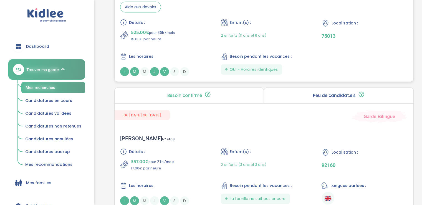
scroll to position [1509, 0]
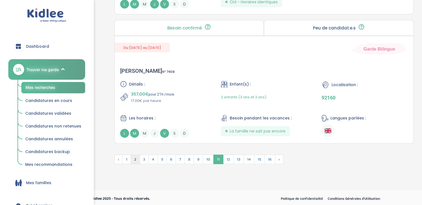
click at [135, 157] on span "2" at bounding box center [135, 159] width 9 height 9
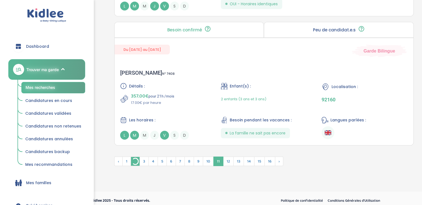
scroll to position [1510, 0]
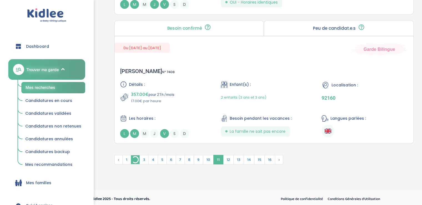
click at [86, 44] on div "Dashboard Trouver ma garde Mes recherches Candidatures en cours Candidatures va…" at bounding box center [46, 102] width 93 height 205
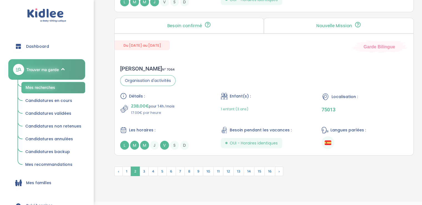
scroll to position [1495, 0]
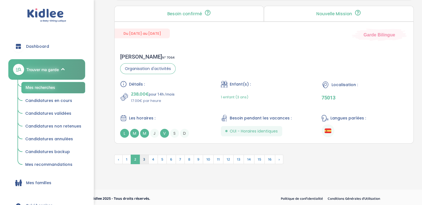
click at [143, 159] on span "3" at bounding box center [144, 159] width 9 height 9
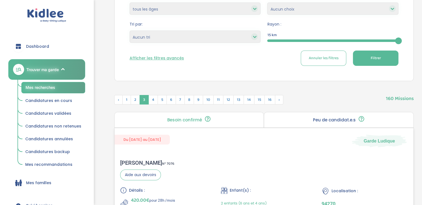
scroll to position [129, 0]
click at [155, 98] on span "4" at bounding box center [152, 99] width 9 height 9
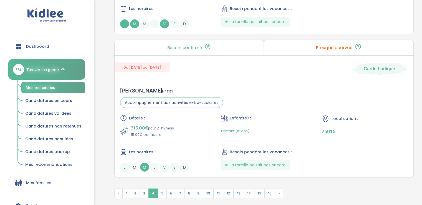
scroll to position [1509, 0]
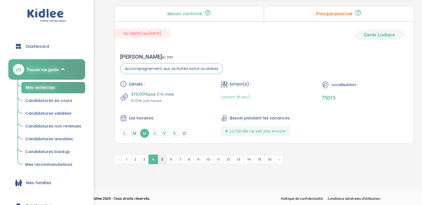
click at [162, 159] on span "5" at bounding box center [162, 159] width 9 height 9
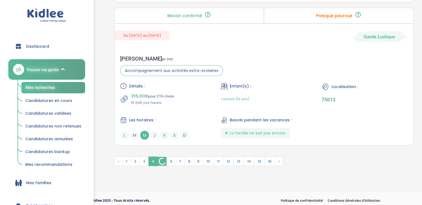
scroll to position [1510, 0]
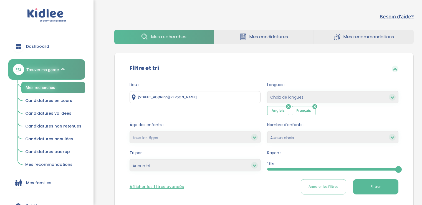
scroll to position [1509, 0]
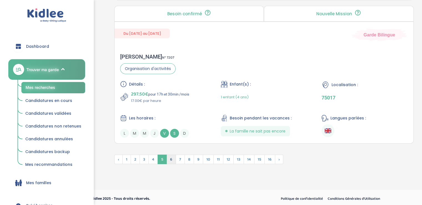
click at [170, 159] on span "6" at bounding box center [170, 159] width 9 height 9
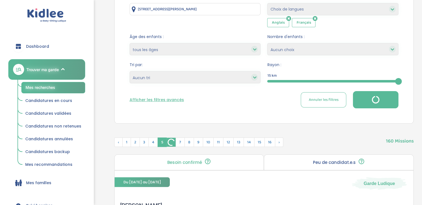
scroll to position [0, 0]
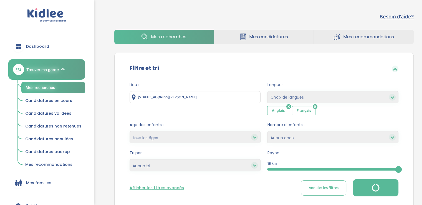
click at [162, 161] on select "Heures par semaine (croissant) Heures par semaine (décroissant) Date de démarra…" at bounding box center [195, 165] width 131 height 12
click at [176, 44] on link "Mes recherches" at bounding box center [164, 37] width 100 height 14
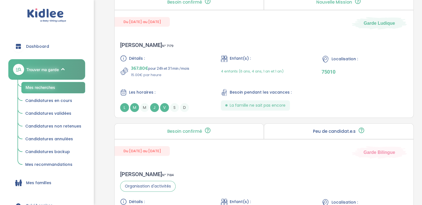
scroll to position [379, 0]
